Goal: Task Accomplishment & Management: Use online tool/utility

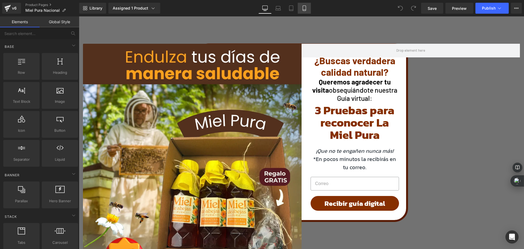
click at [303, 8] on icon at bounding box center [304, 8] width 3 height 5
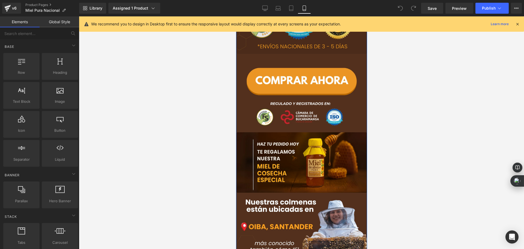
scroll to position [191, 0]
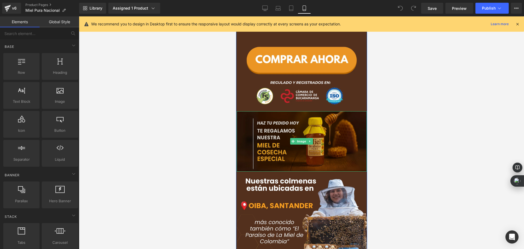
click at [303, 149] on img at bounding box center [302, 141] width 130 height 60
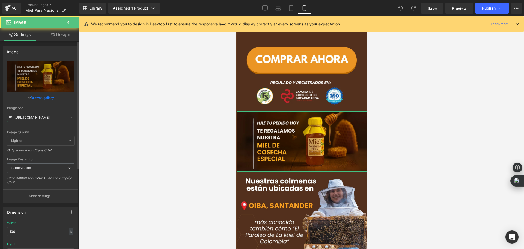
click at [37, 116] on input "https://cdn.shopify.com/s/files/1/0535/0549/1125/files/HAZ_TU_PEDIDO_HOY_Y_LLEV…" at bounding box center [40, 118] width 67 height 10
paste input "5_1_3000x3000.webp?v=1757217800"
type input "[URL][DOMAIN_NAME]"
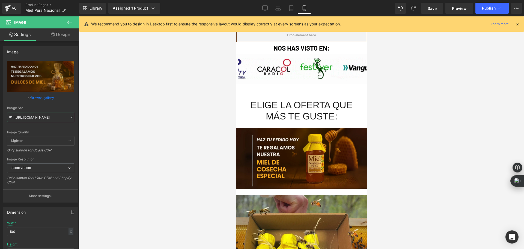
scroll to position [601, 0]
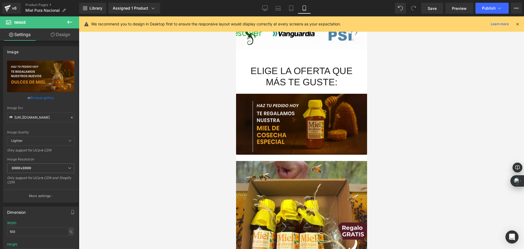
click at [254, 112] on img at bounding box center [301, 120] width 131 height 67
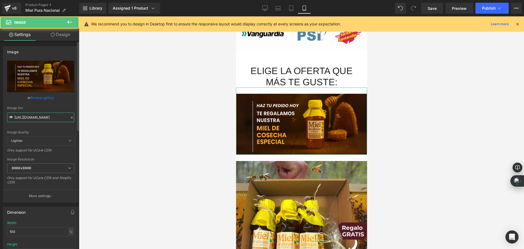
click at [42, 120] on input "https://cdn.shopify.com/s/files/1/0535/0549/1125/files/HAZ_TU_PEDIDO_HOY_Y_LLEV…" at bounding box center [40, 118] width 67 height 10
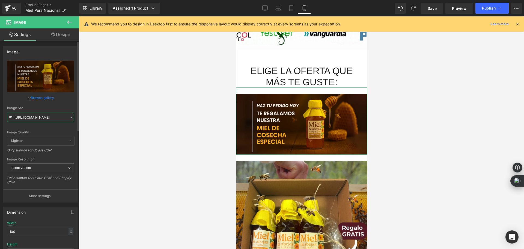
click at [42, 120] on input "https://cdn.shopify.com/s/files/1/0535/0549/1125/files/HAZ_TU_PEDIDO_HOY_Y_LLEV…" at bounding box center [40, 118] width 67 height 10
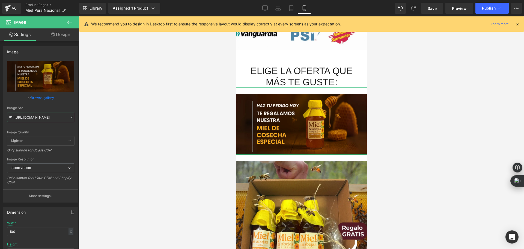
paste input "5_1_3000x3000.webp?v=1757217800"
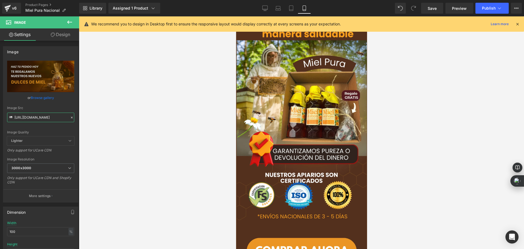
scroll to position [0, 0]
type input "[URL][DOMAIN_NAME]"
click at [484, 6] on span "Publish" at bounding box center [489, 8] width 14 height 4
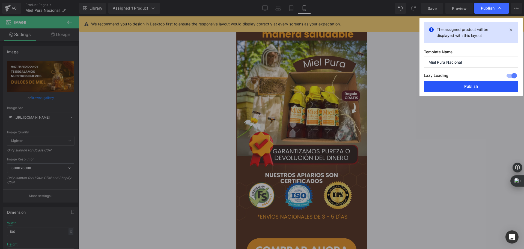
click at [467, 82] on button "Publish" at bounding box center [471, 86] width 95 height 11
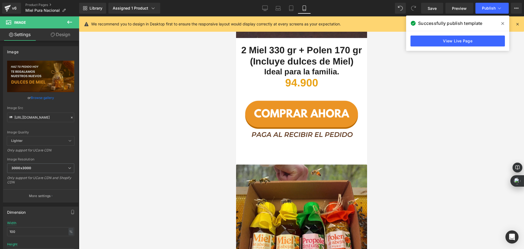
scroll to position [1120, 0]
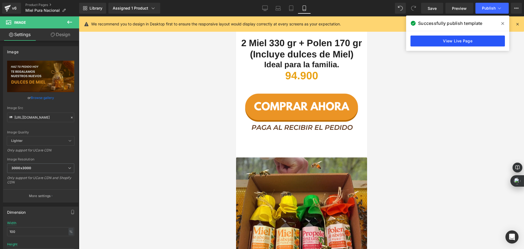
click at [421, 43] on link "View Live Page" at bounding box center [458, 41] width 95 height 11
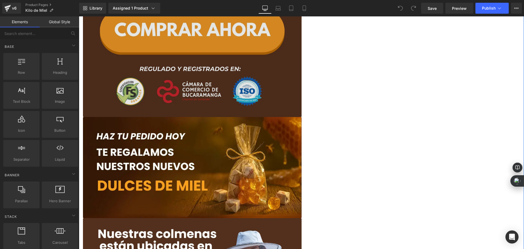
scroll to position [410, 0]
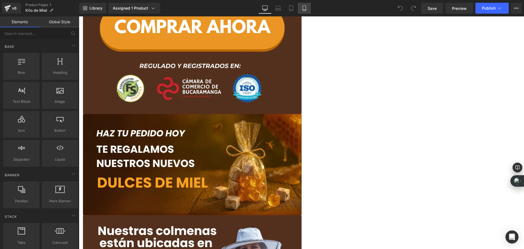
click at [304, 7] on icon at bounding box center [304, 7] width 5 height 5
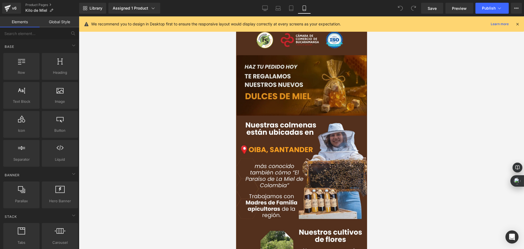
scroll to position [191, 0]
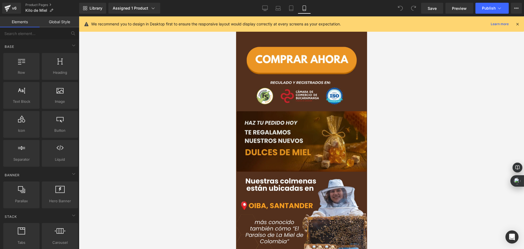
click at [295, 131] on img at bounding box center [302, 141] width 130 height 60
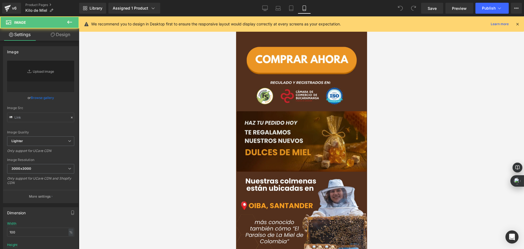
type input "[URL][DOMAIN_NAME]"
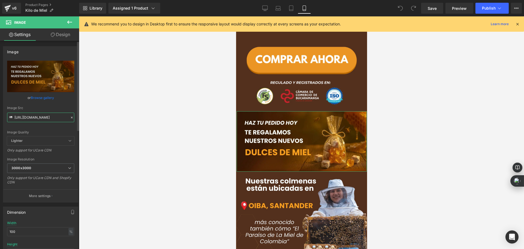
click at [31, 118] on input "[URL][DOMAIN_NAME]" at bounding box center [40, 118] width 67 height 10
